Goal: Task Accomplishment & Management: Complete application form

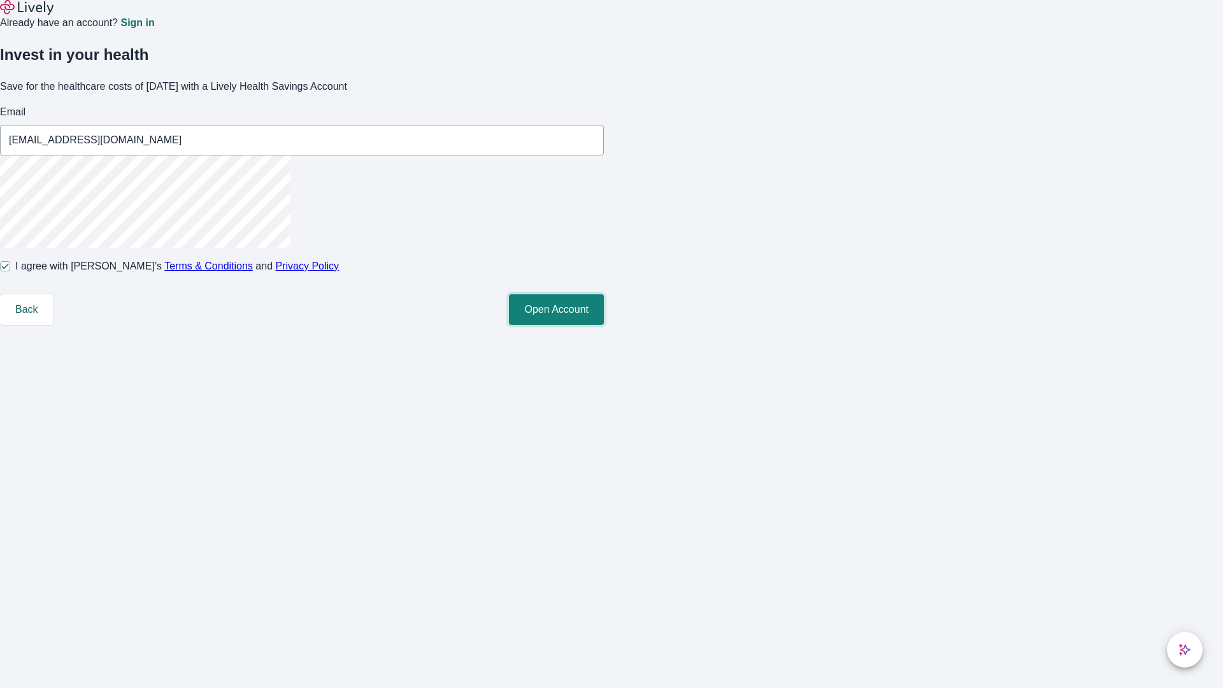
click at [604, 325] on button "Open Account" at bounding box center [556, 309] width 95 height 31
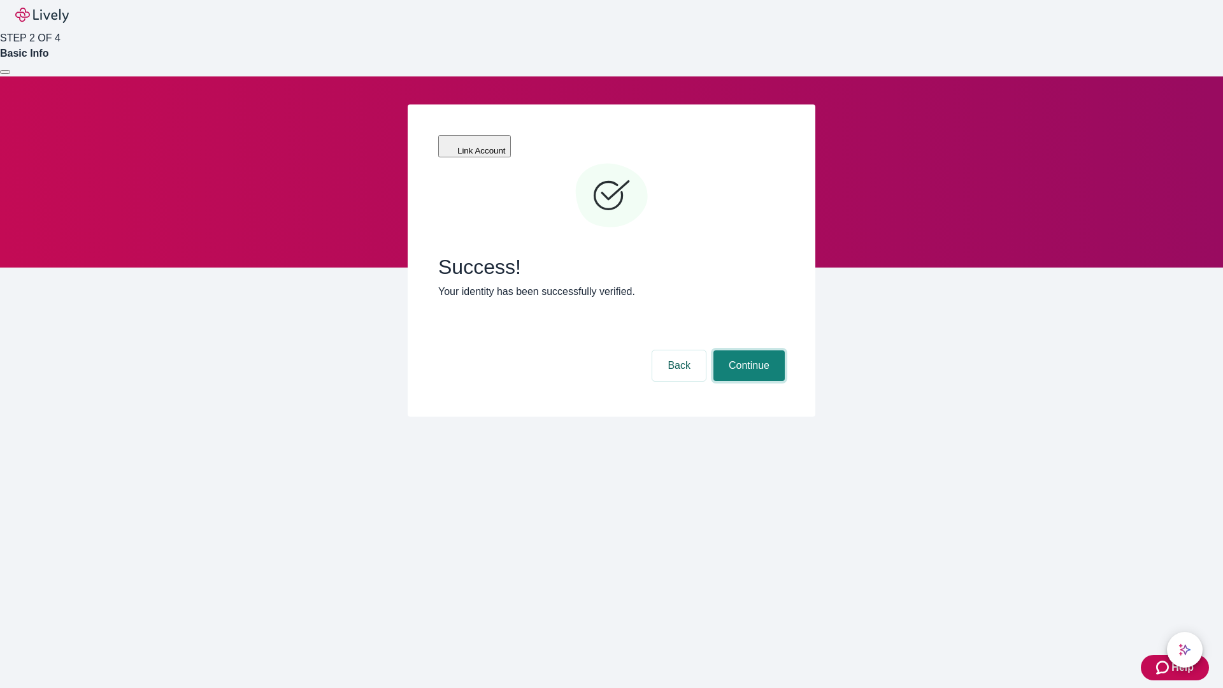
click at [747, 350] on button "Continue" at bounding box center [749, 365] width 71 height 31
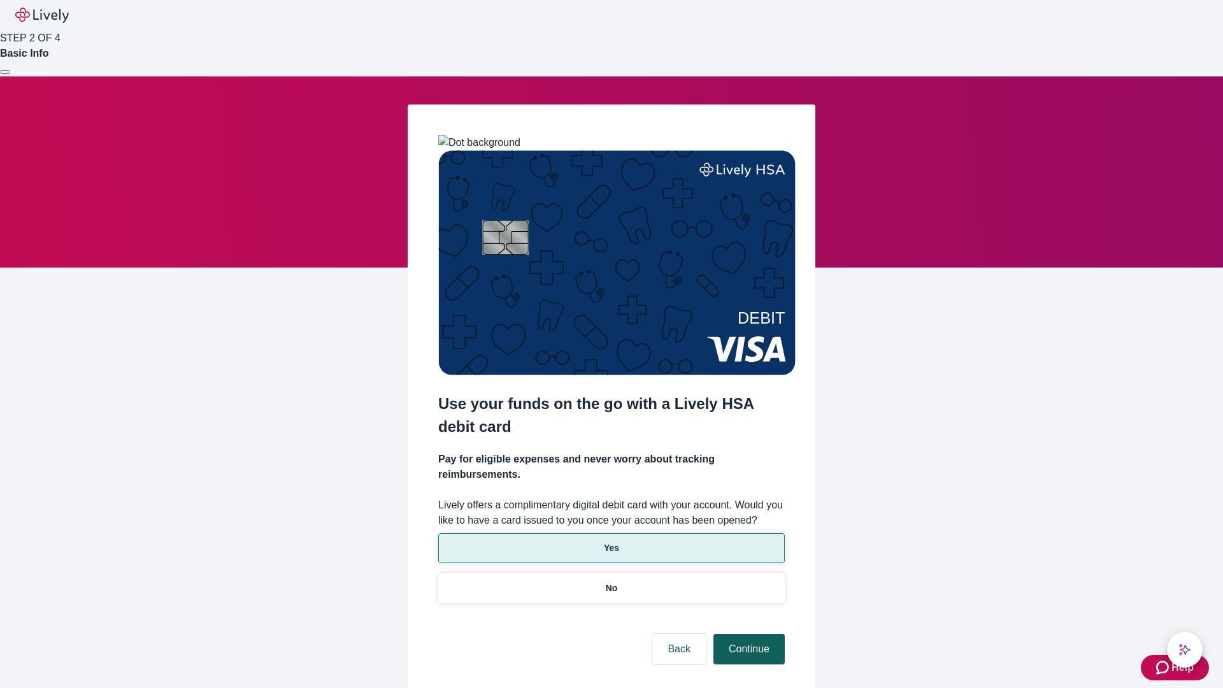
click at [611, 542] on p "Yes" at bounding box center [611, 548] width 15 height 13
click at [747, 634] on button "Continue" at bounding box center [749, 649] width 71 height 31
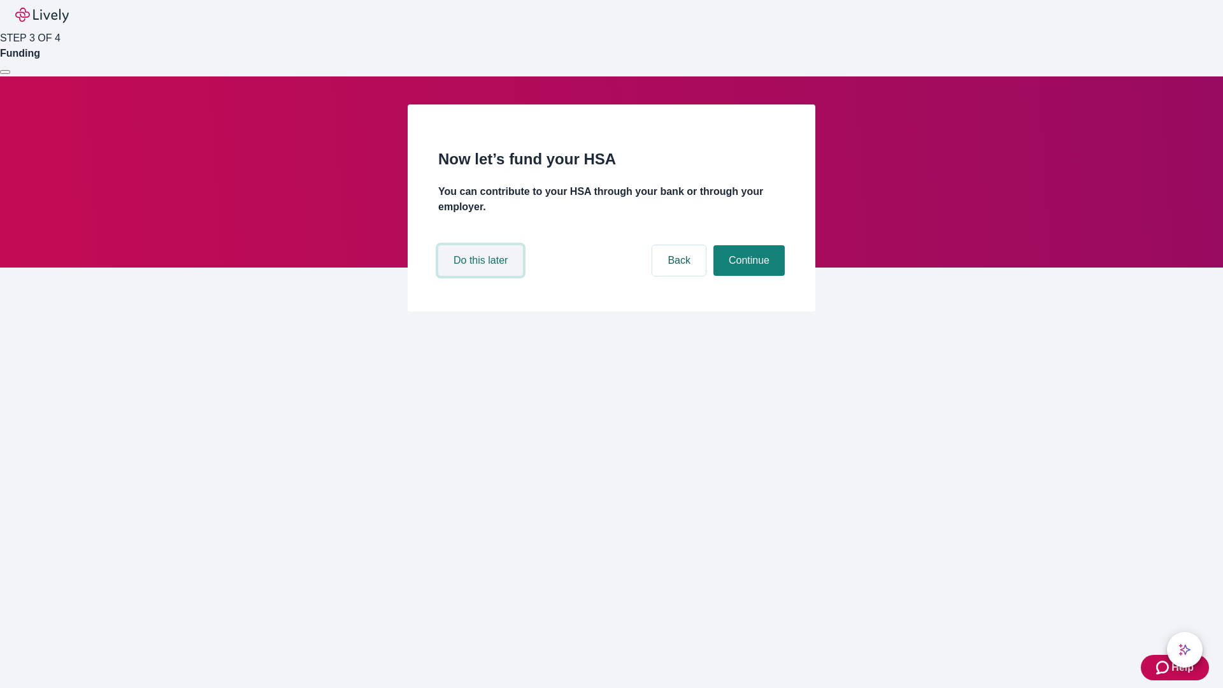
click at [482, 276] on button "Do this later" at bounding box center [480, 260] width 85 height 31
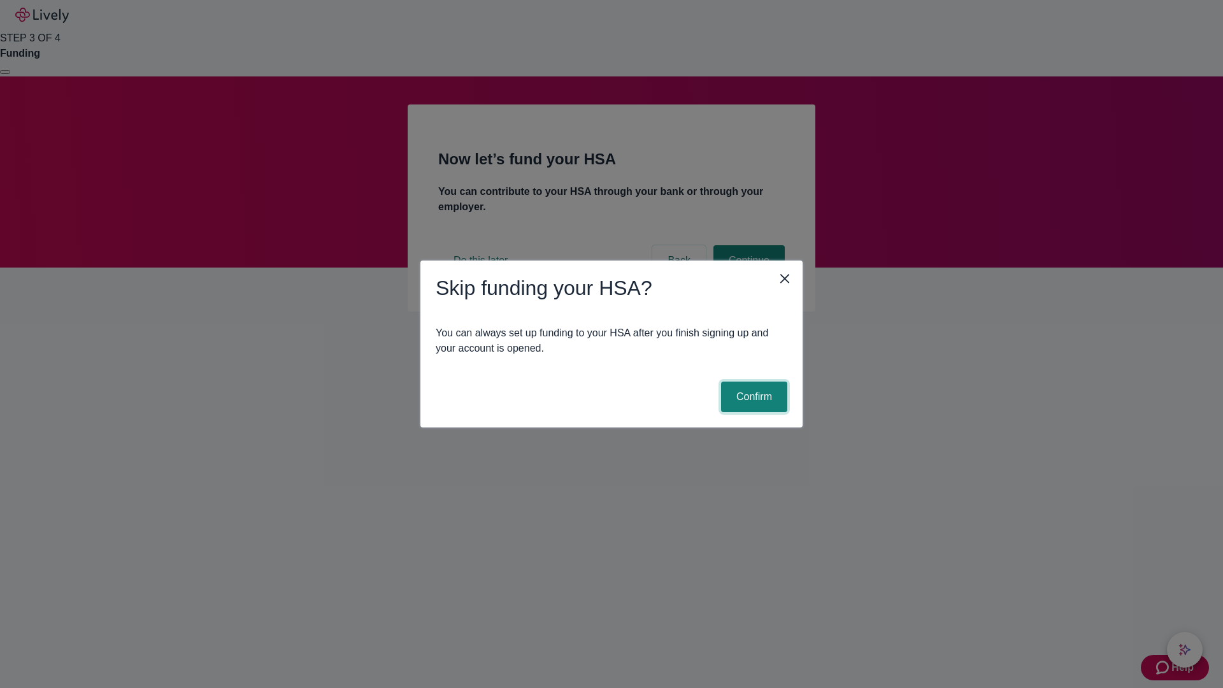
click at [752, 397] on button "Confirm" at bounding box center [754, 397] width 66 height 31
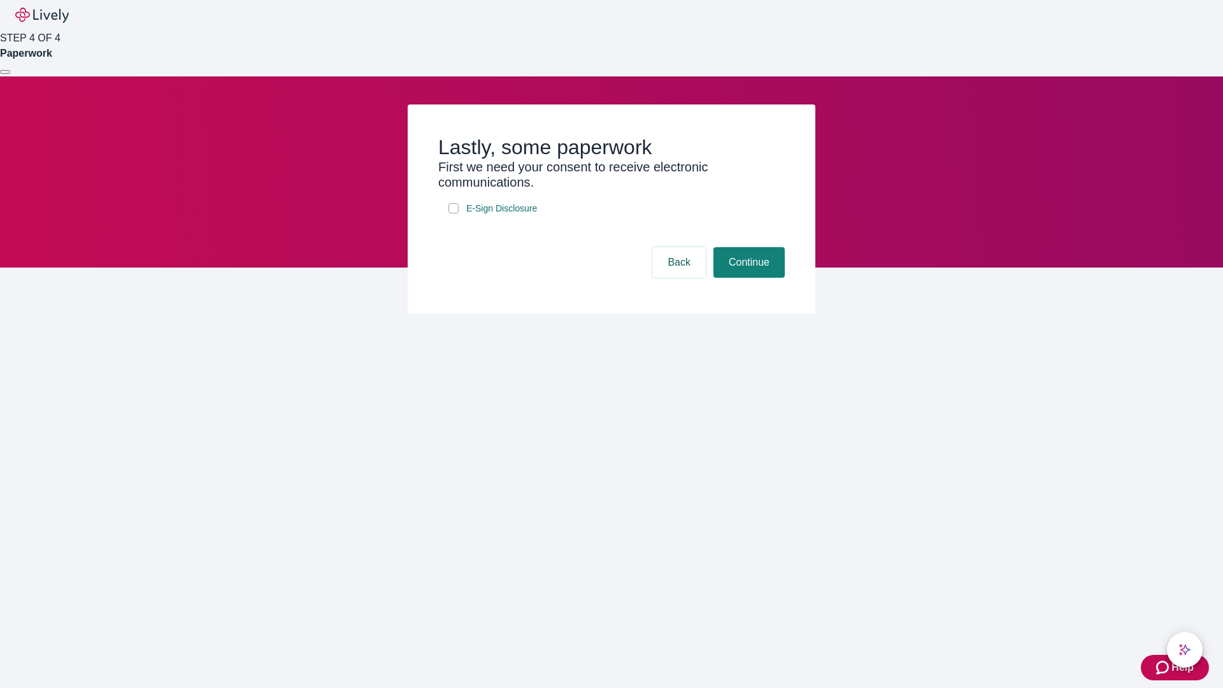
click at [454, 213] on input "E-Sign Disclosure" at bounding box center [454, 208] width 10 height 10
checkbox input "true"
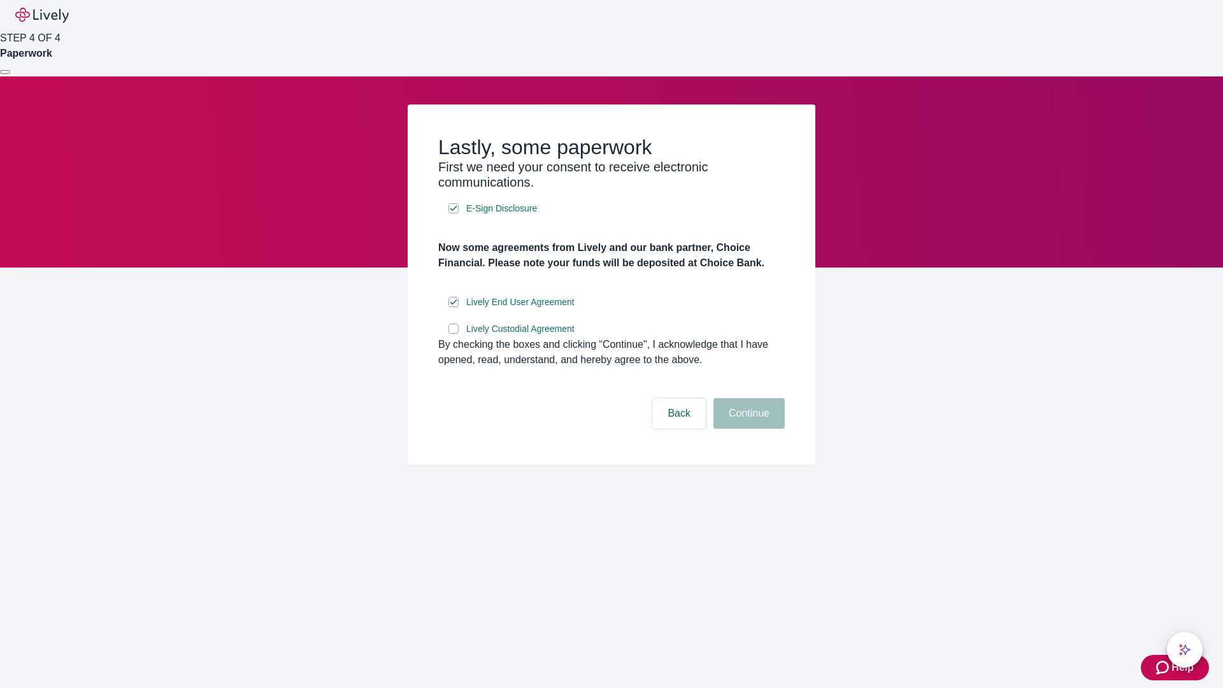
click at [454, 334] on input "Lively Custodial Agreement" at bounding box center [454, 329] width 10 height 10
checkbox input "true"
click at [747, 429] on button "Continue" at bounding box center [749, 413] width 71 height 31
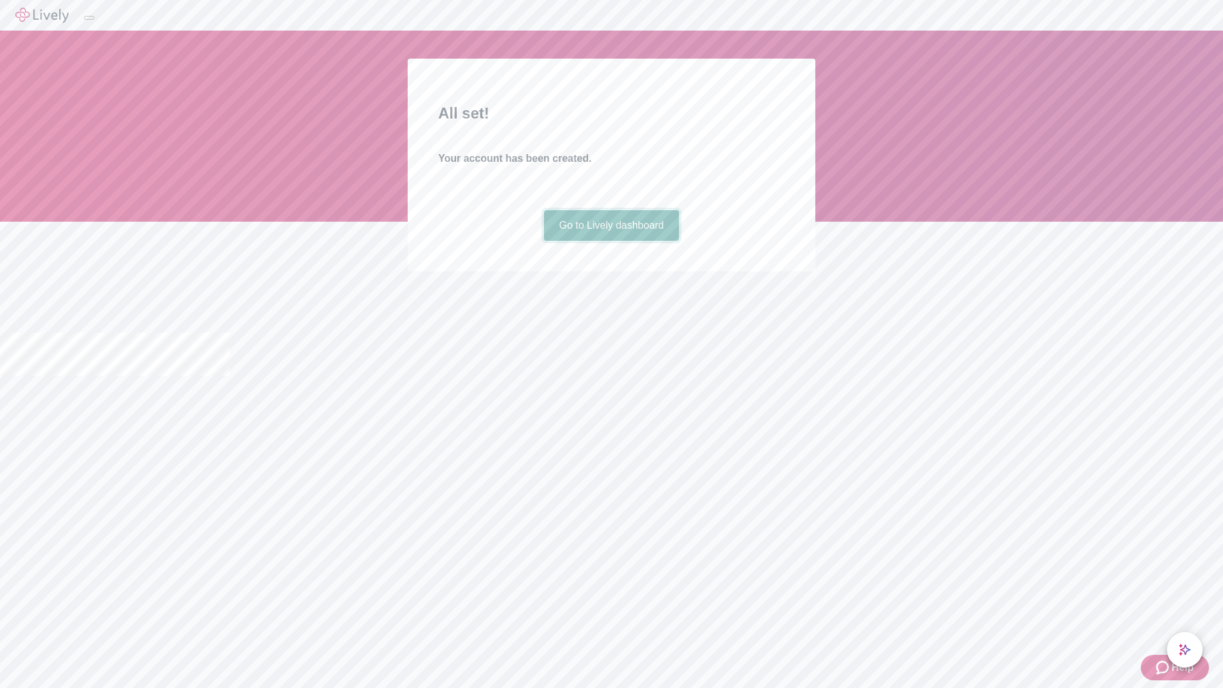
click at [611, 241] on link "Go to Lively dashboard" at bounding box center [612, 225] width 136 height 31
